Goal: Task Accomplishment & Management: Manage account settings

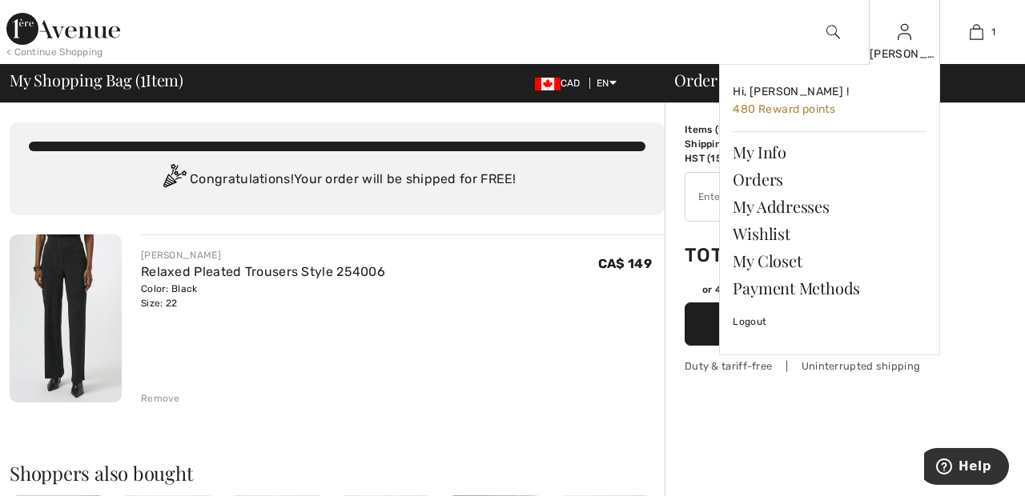
click at [905, 35] on img at bounding box center [905, 31] width 14 height 19
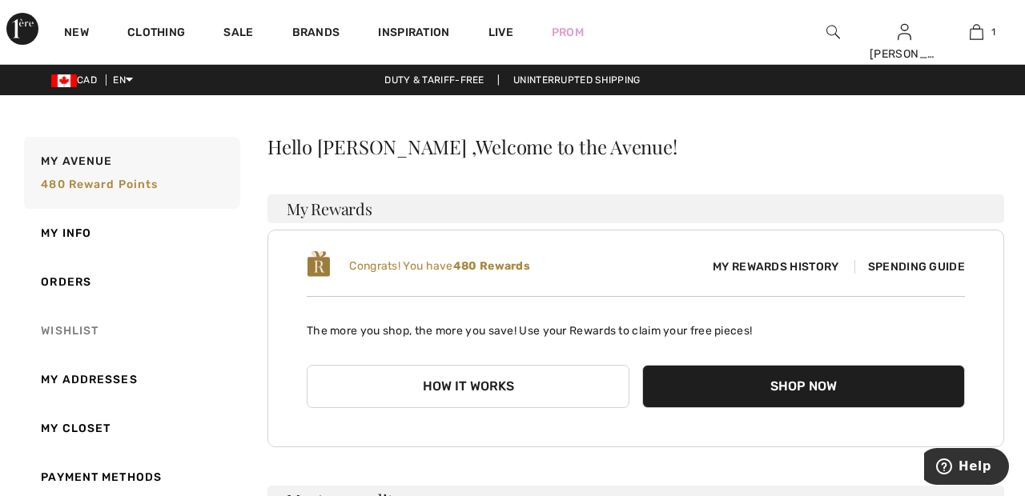
click at [78, 330] on link "Wishlist" at bounding box center [130, 331] width 219 height 49
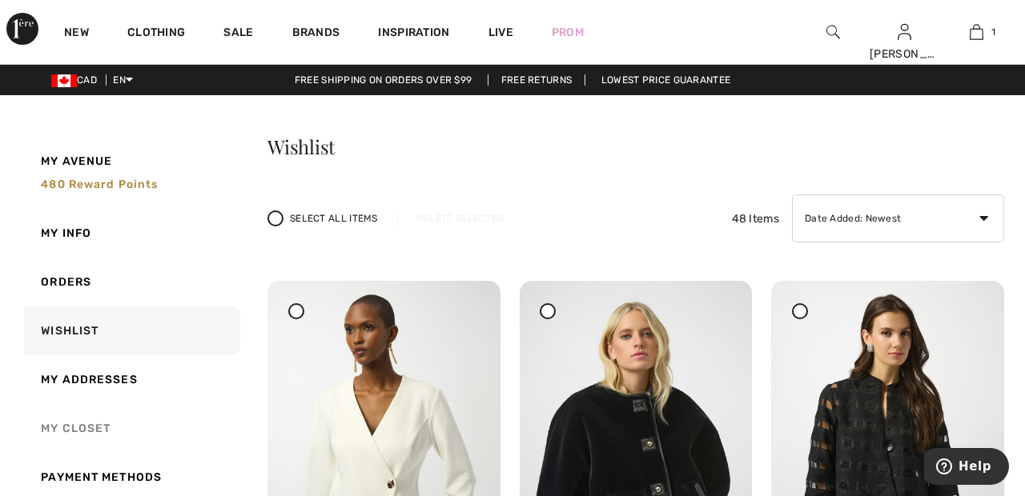
click at [98, 428] on link "My Closet" at bounding box center [130, 428] width 219 height 49
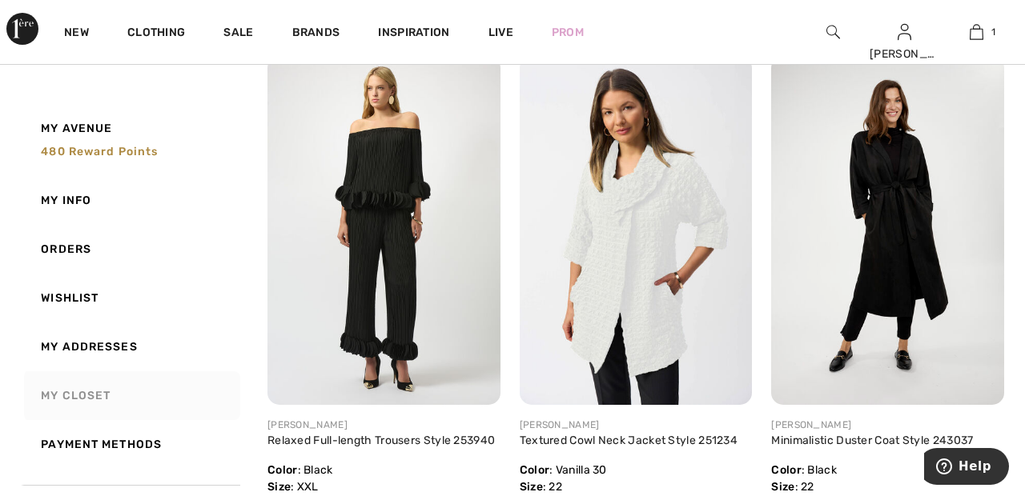
scroll to position [719, 0]
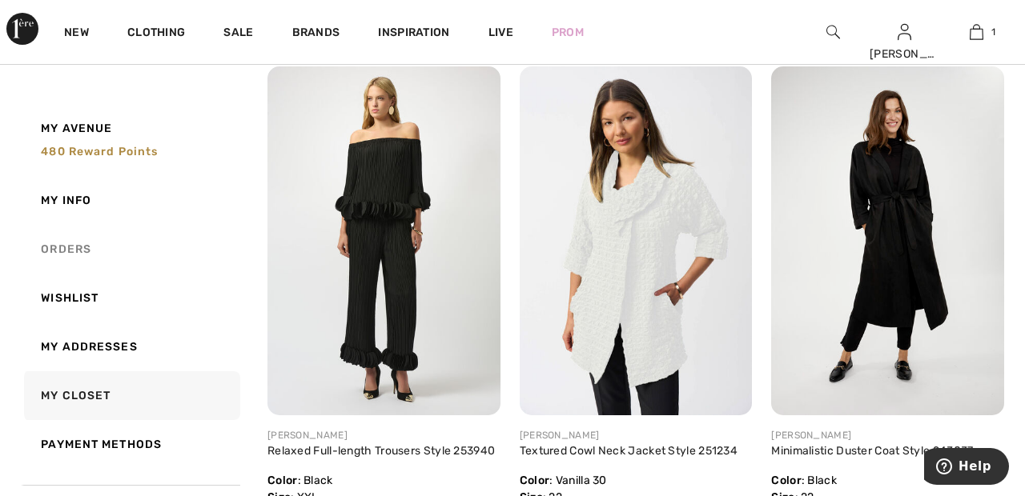
click at [73, 247] on link "Orders" at bounding box center [130, 249] width 219 height 49
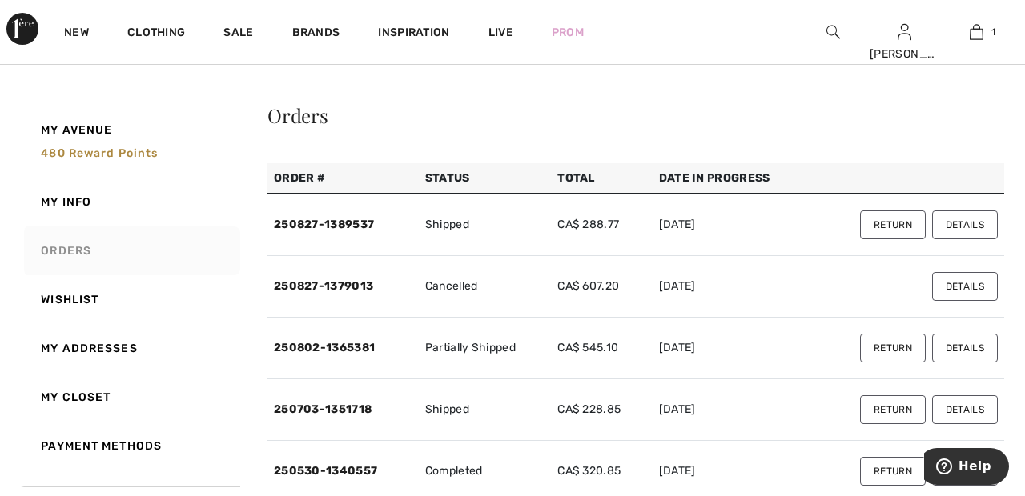
scroll to position [0, 0]
